Goal: Information Seeking & Learning: Learn about a topic

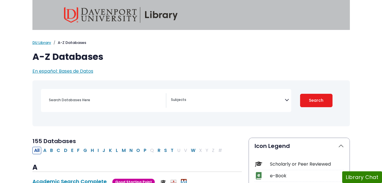
select select "Database Subject Filter"
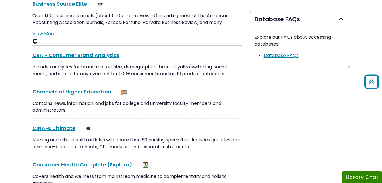
scroll to position [587, 0]
click at [64, 128] on link "CINAHL Ultimate This link opens in a new window" at bounding box center [53, 127] width 43 height 7
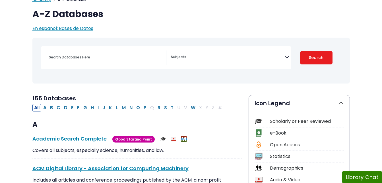
scroll to position [48, 0]
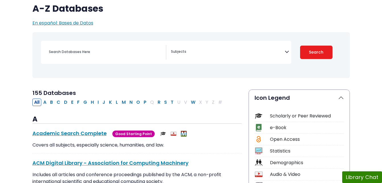
click at [289, 52] on icon "Search filters" at bounding box center [287, 50] width 4 height 9
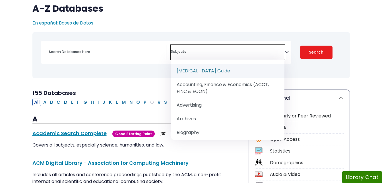
click at [255, 52] on textarea "Search" at bounding box center [228, 52] width 114 height 5
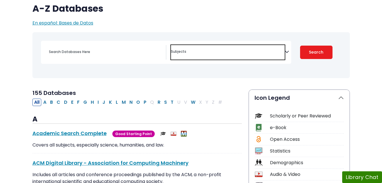
type textarea "p"
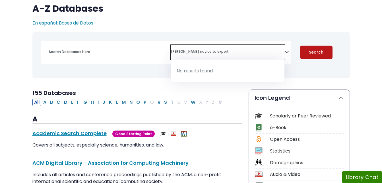
type textarea "[PERSON_NAME] novice to expert"
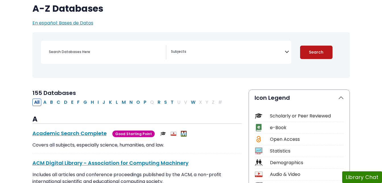
click at [316, 50] on button "Search" at bounding box center [316, 52] width 32 height 13
select select "Database Subject Filter"
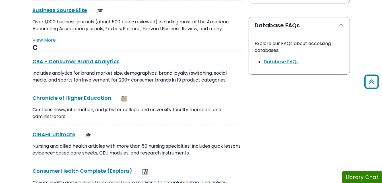
scroll to position [582, 0]
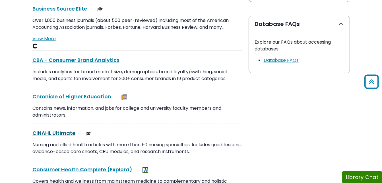
click at [40, 132] on link "CINAHL Ultimate This link opens in a new window" at bounding box center [53, 132] width 43 height 7
